Goal: Navigation & Orientation: Find specific page/section

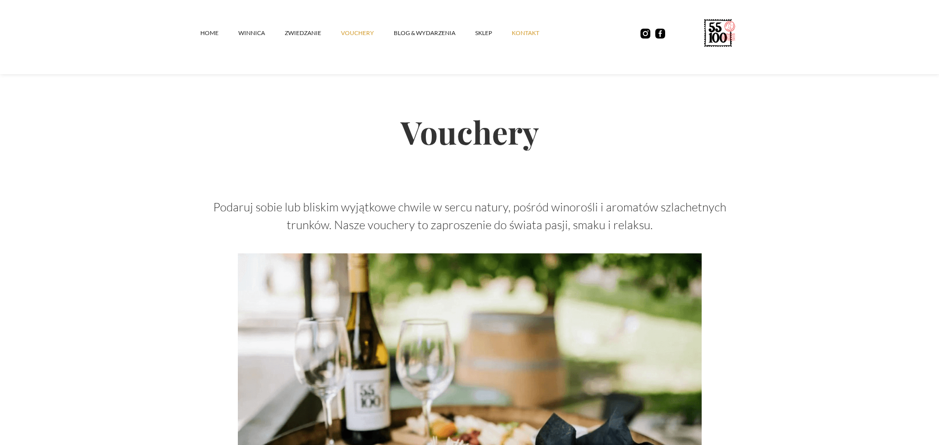
click at [524, 33] on link "kontakt" at bounding box center [535, 33] width 47 height 30
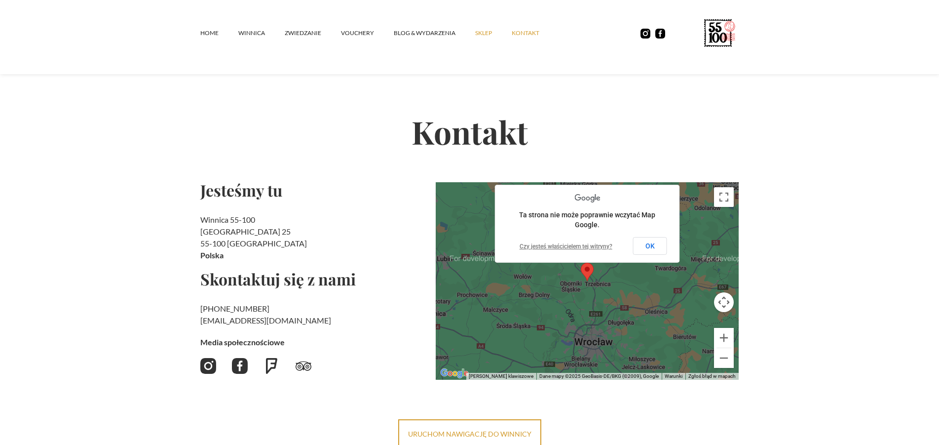
click at [487, 35] on link "SKLEP" at bounding box center [493, 33] width 37 height 30
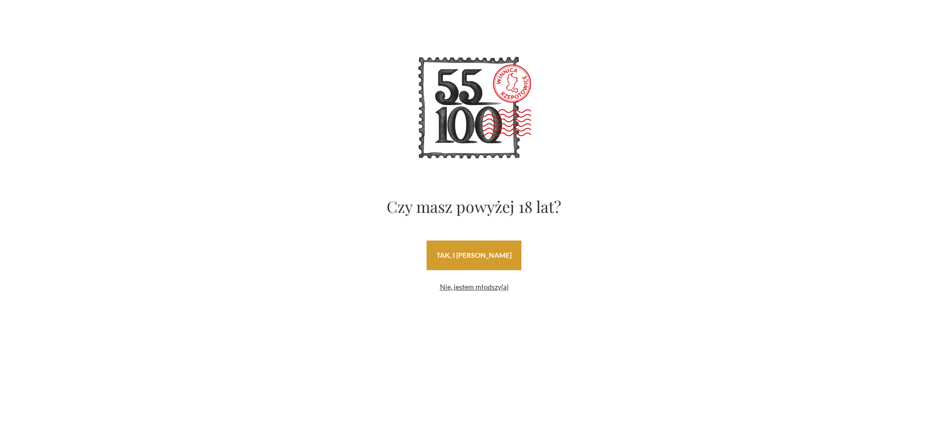
click at [481, 259] on link "tak, i uwielbiam wino" at bounding box center [474, 255] width 95 height 30
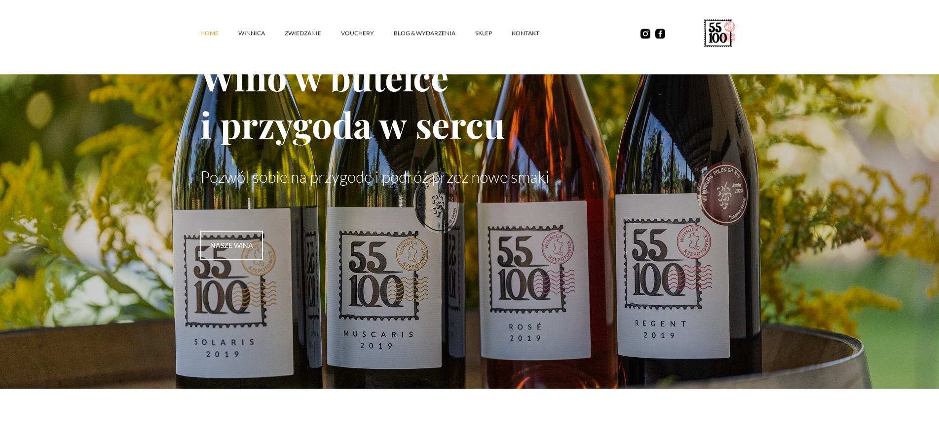
scroll to position [50, 0]
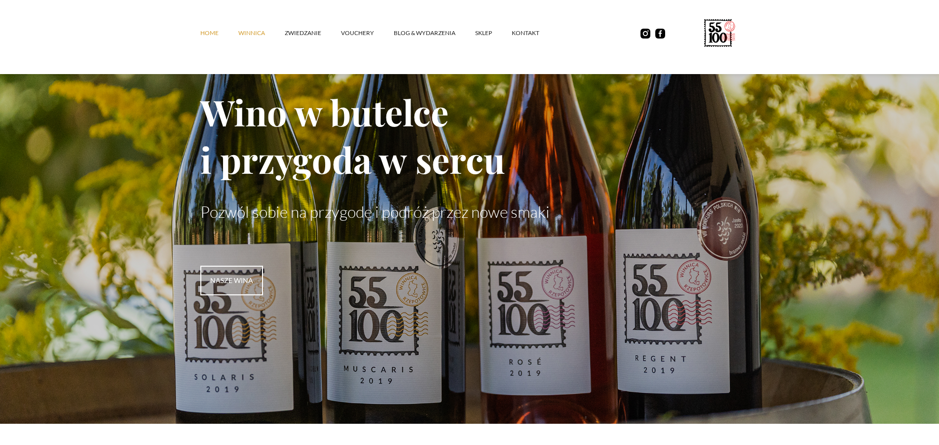
click at [251, 33] on link "winnica" at bounding box center [261, 33] width 46 height 30
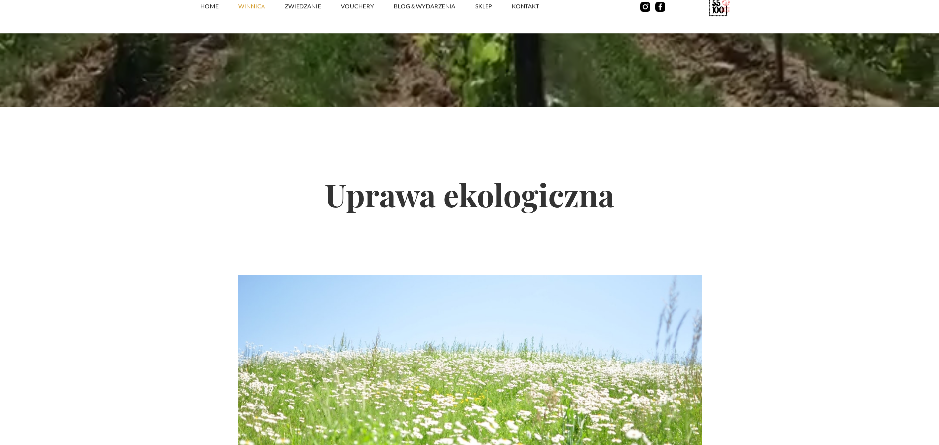
scroll to position [1712, 0]
